Goal: Navigation & Orientation: Understand site structure

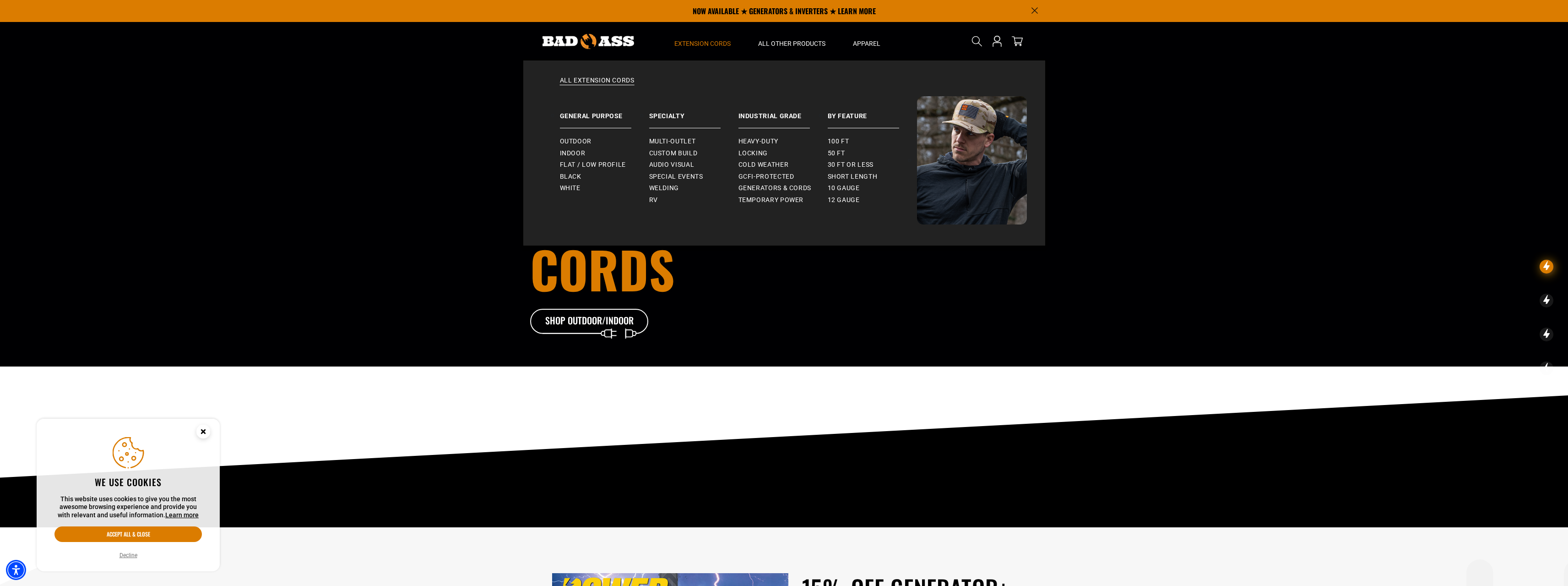
click at [703, 42] on span "Extension Cords" at bounding box center [702, 43] width 56 height 8
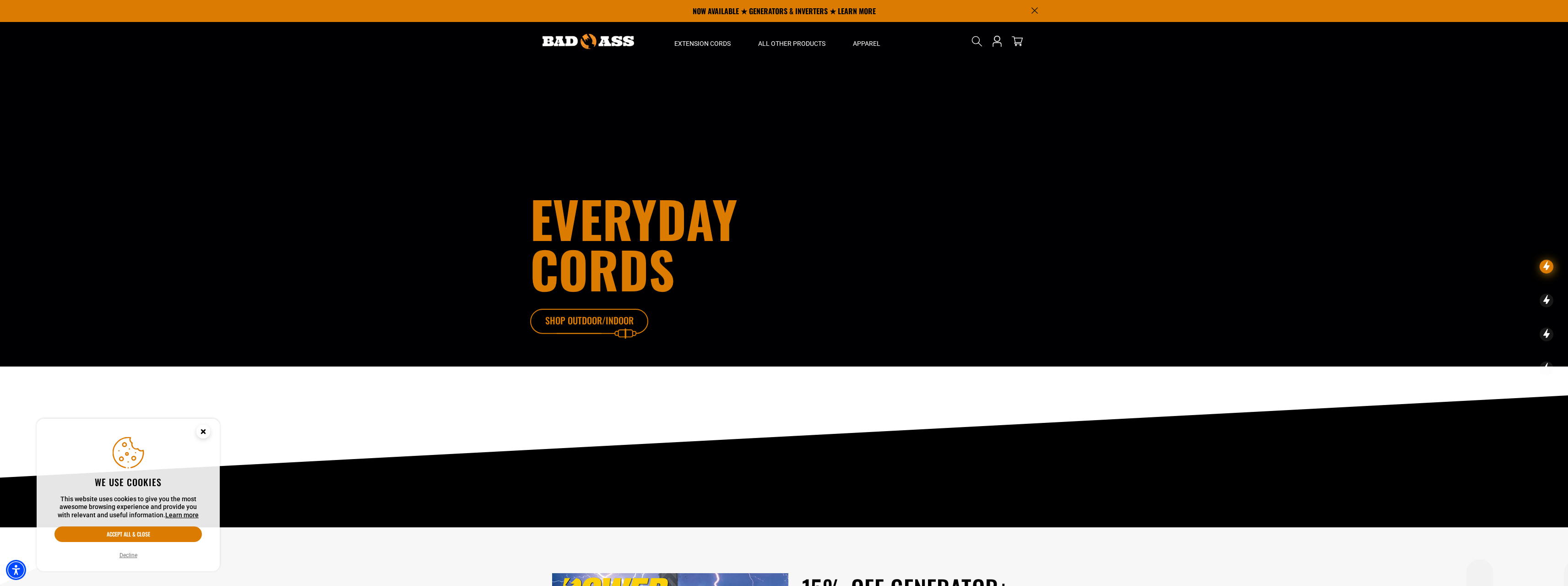
click at [601, 324] on icon at bounding box center [603, 323] width 119 height 30
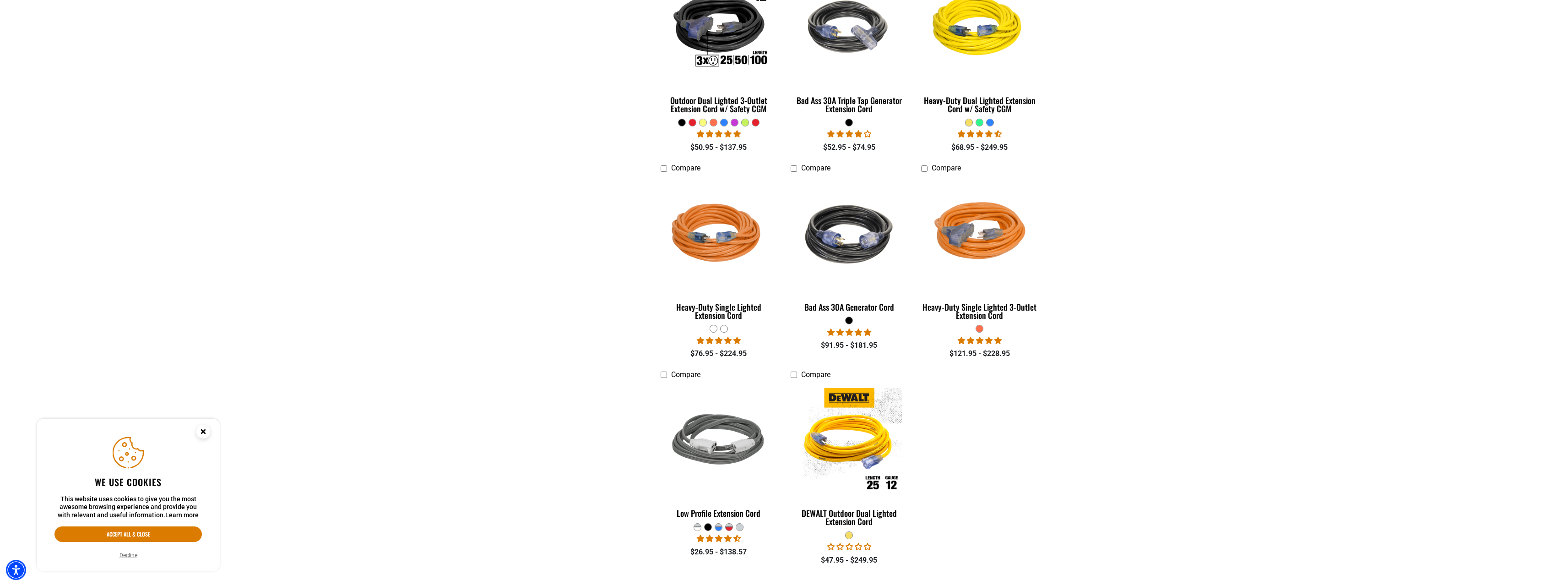
scroll to position [1381, 0]
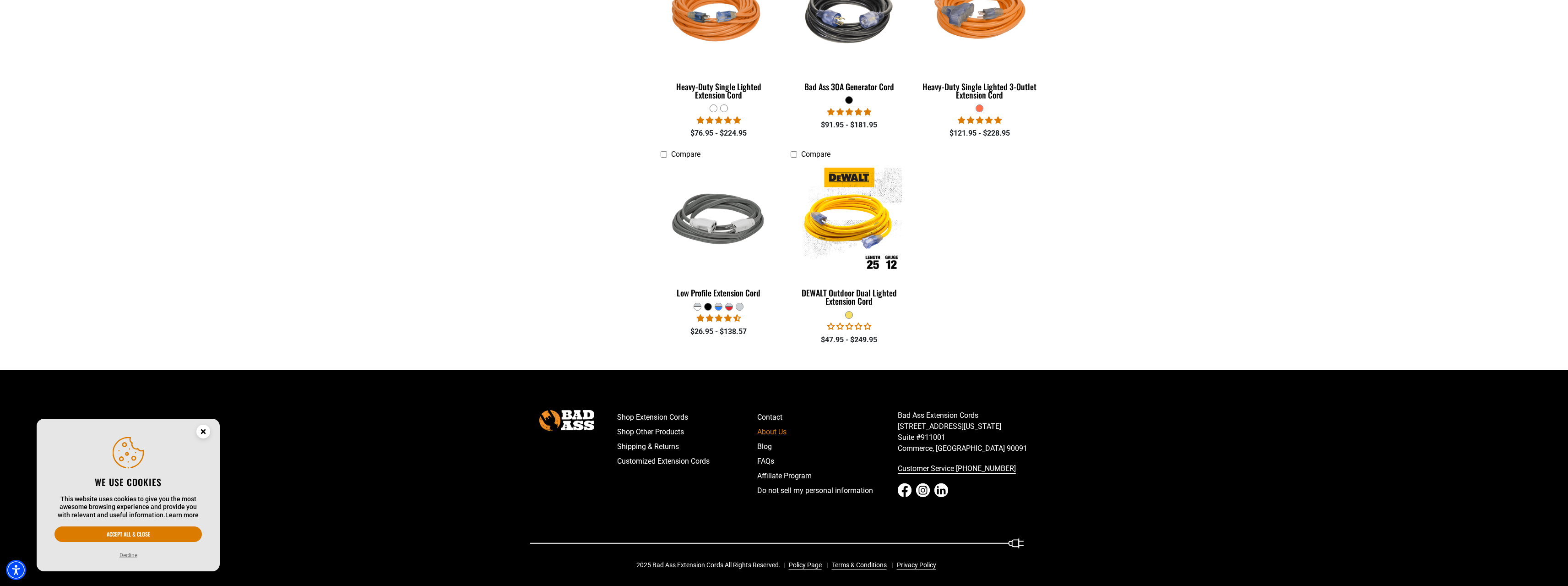
click at [771, 426] on link "About Us" at bounding box center [827, 432] width 141 height 15
